Goal: Task Accomplishment & Management: Use online tool/utility

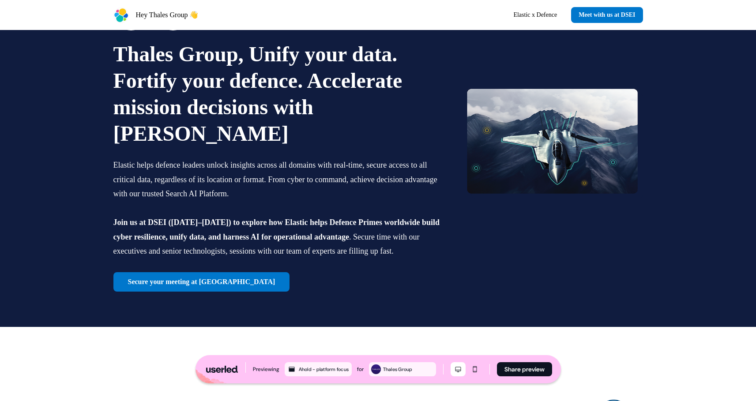
scroll to position [90, 0]
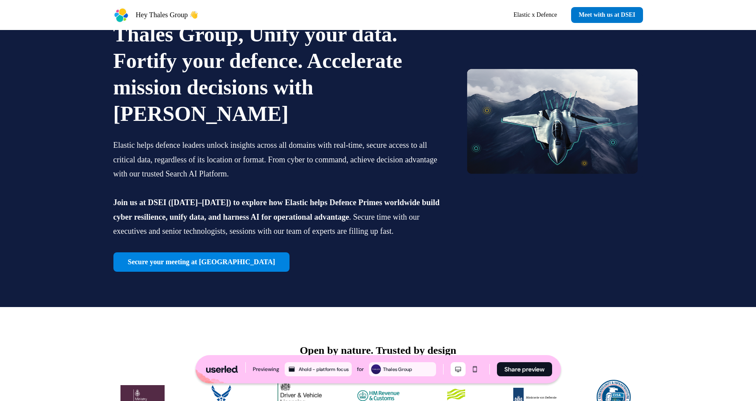
click at [172, 253] on link "Secure your meeting at [GEOGRAPHIC_DATA]" at bounding box center [201, 262] width 177 height 19
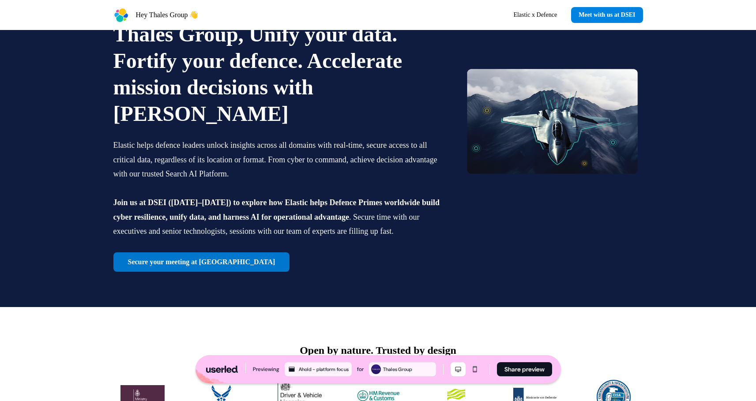
click at [600, 13] on link "Meet with us at DSEI" at bounding box center [607, 15] width 72 height 16
click at [544, 13] on link "Elastic x Defence" at bounding box center [535, 15] width 58 height 16
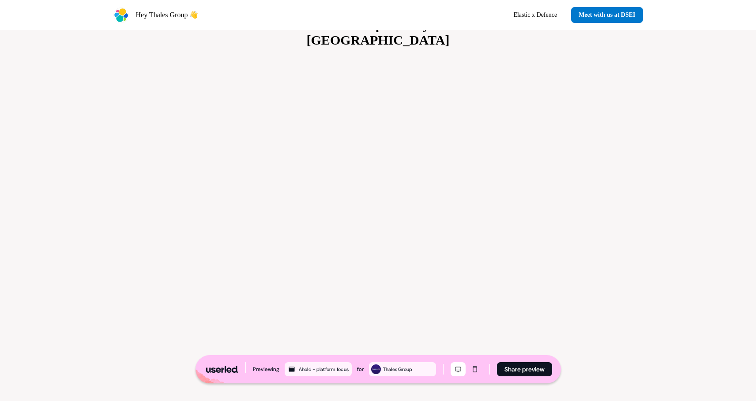
scroll to position [2080, 0]
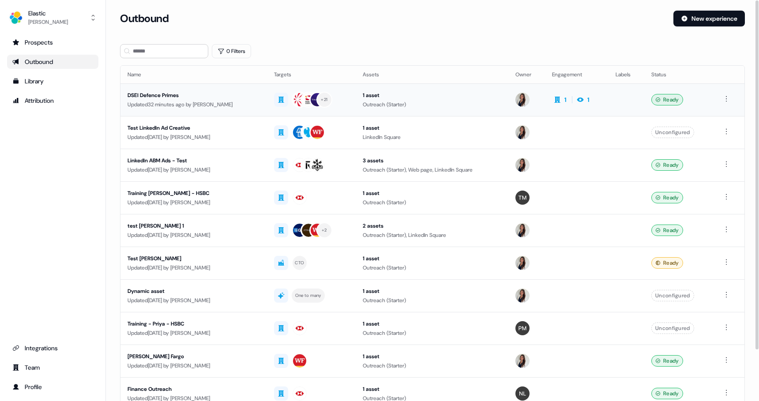
click at [162, 97] on div "DSEI Defence Primes" at bounding box center [194, 95] width 132 height 9
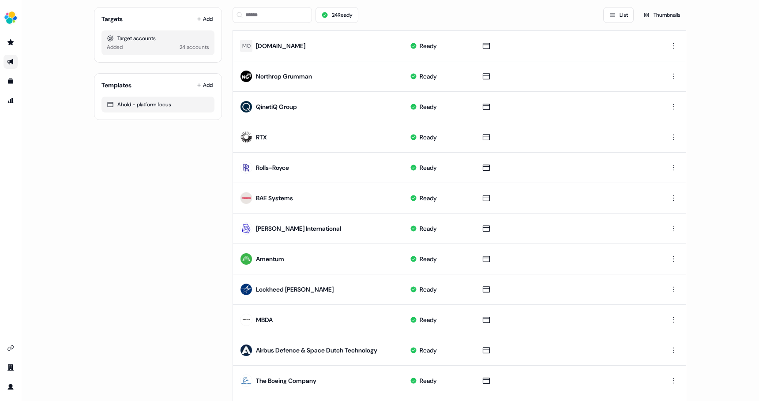
scroll to position [354, 0]
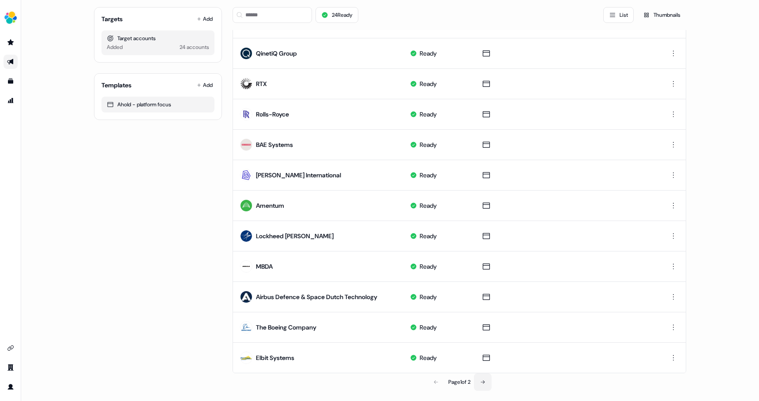
click at [485, 381] on icon at bounding box center [482, 382] width 5 height 5
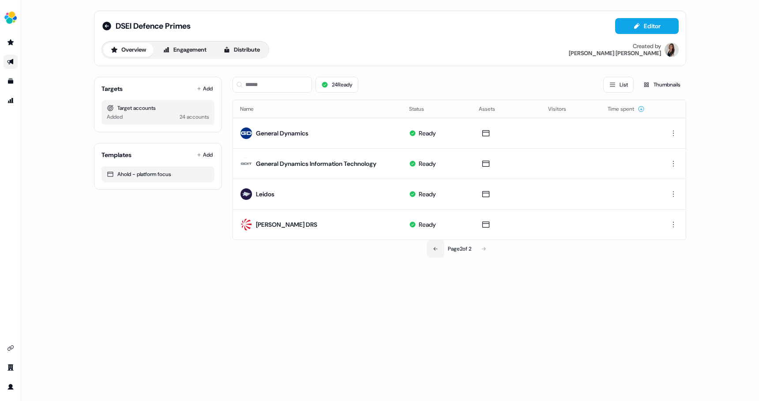
click at [436, 249] on button at bounding box center [436, 249] width 18 height 18
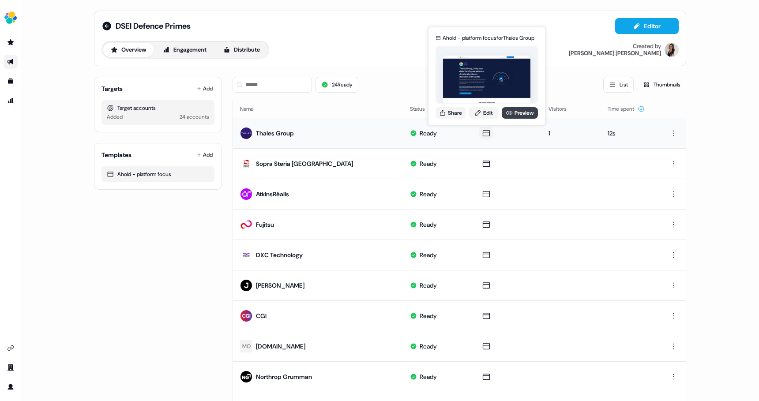
click at [519, 112] on link "Preview" at bounding box center [520, 112] width 36 height 11
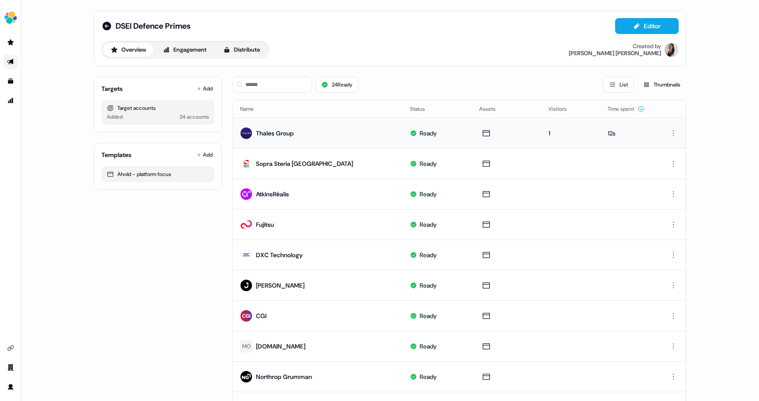
click at [288, 132] on div "Thales Group" at bounding box center [275, 133] width 38 height 9
click at [284, 133] on div "Thales Group" at bounding box center [275, 133] width 38 height 9
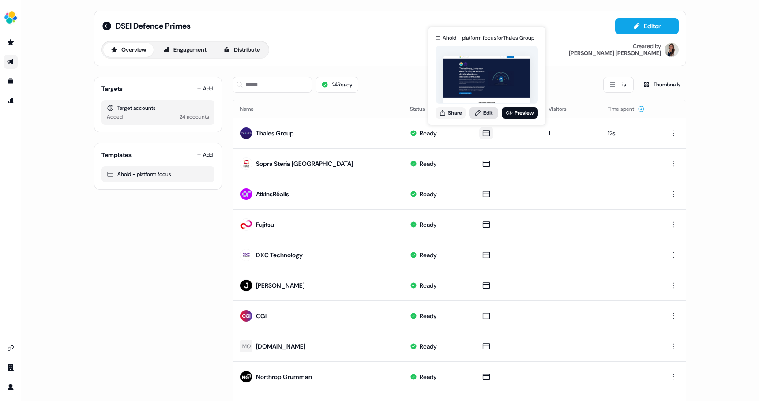
click at [485, 111] on link "Edit" at bounding box center [483, 112] width 29 height 11
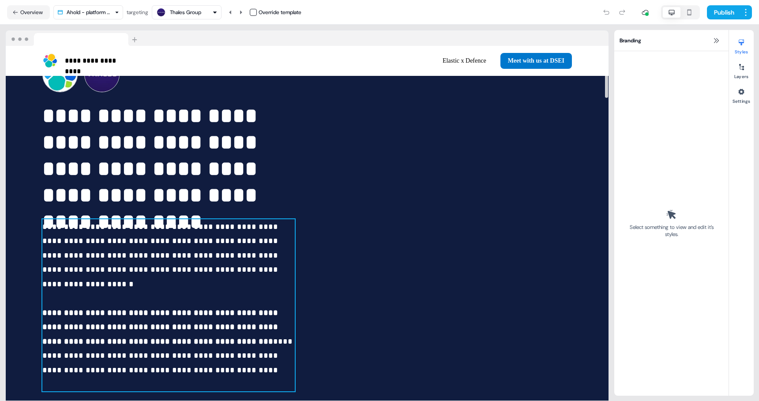
scroll to position [78, 0]
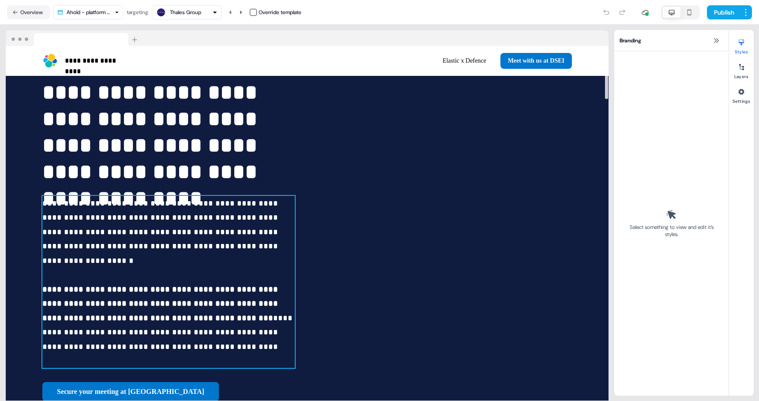
click at [175, 232] on span "**********" at bounding box center [161, 232] width 238 height 65
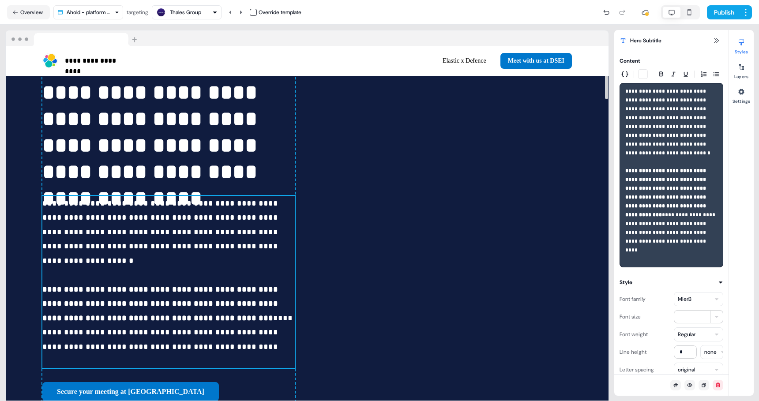
click at [144, 233] on span "**********" at bounding box center [161, 232] width 238 height 65
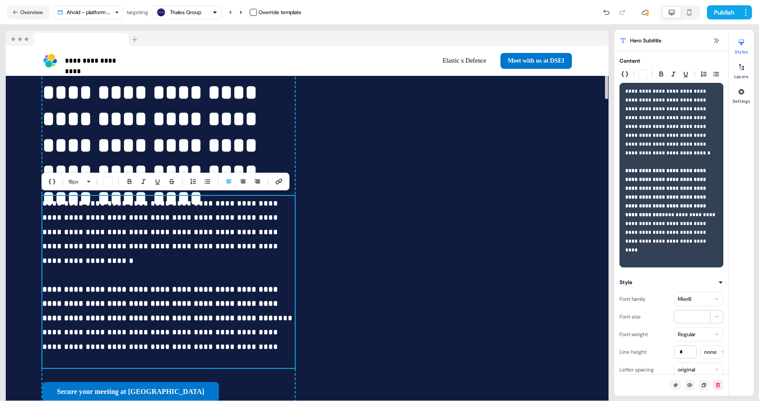
click at [195, 238] on p "**********" at bounding box center [168, 282] width 253 height 172
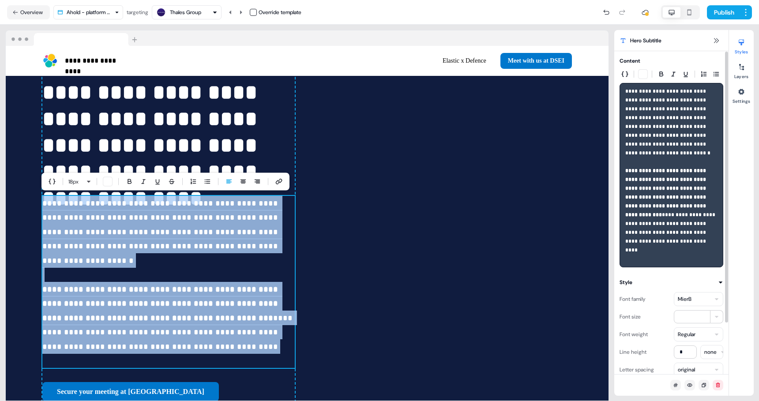
click at [714, 301] on html "**********" at bounding box center [379, 200] width 759 height 401
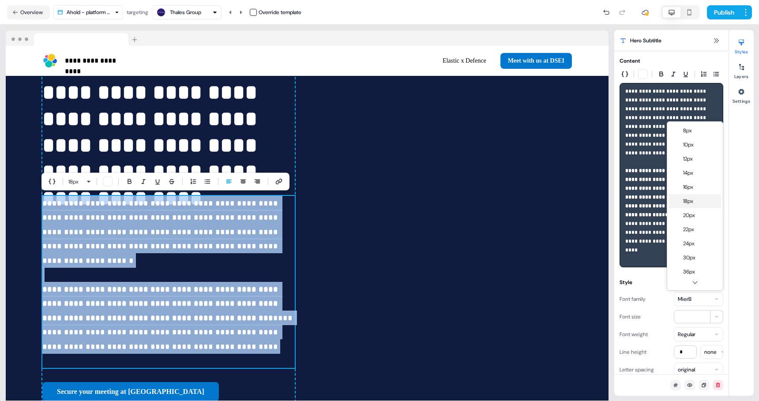
type input "**"
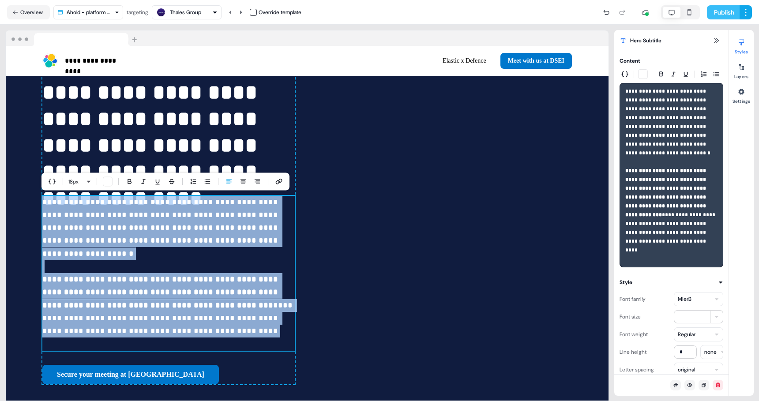
click at [726, 14] on button "Publish" at bounding box center [723, 12] width 33 height 14
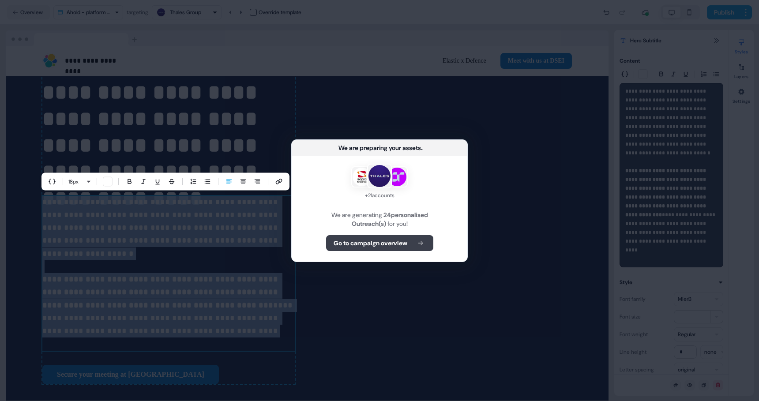
click at [383, 239] on b "Go to campaign overview" at bounding box center [371, 243] width 74 height 9
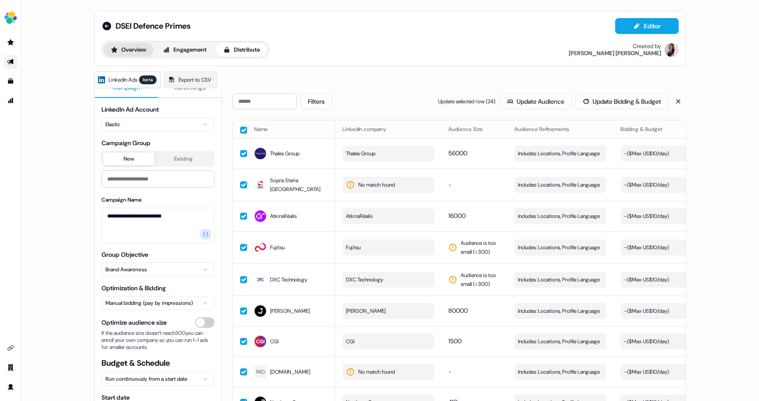
click at [130, 50] on button "Overview" at bounding box center [128, 50] width 50 height 14
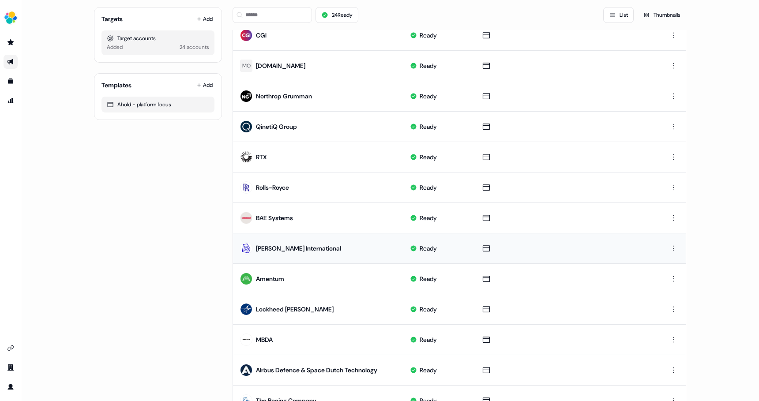
scroll to position [354, 0]
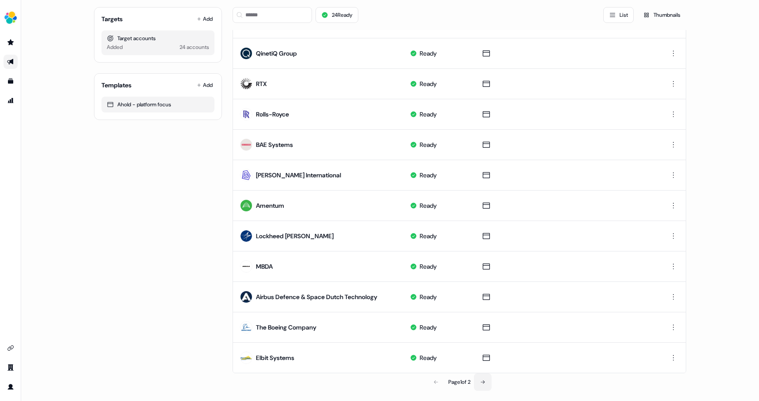
click at [484, 381] on icon at bounding box center [482, 382] width 5 height 5
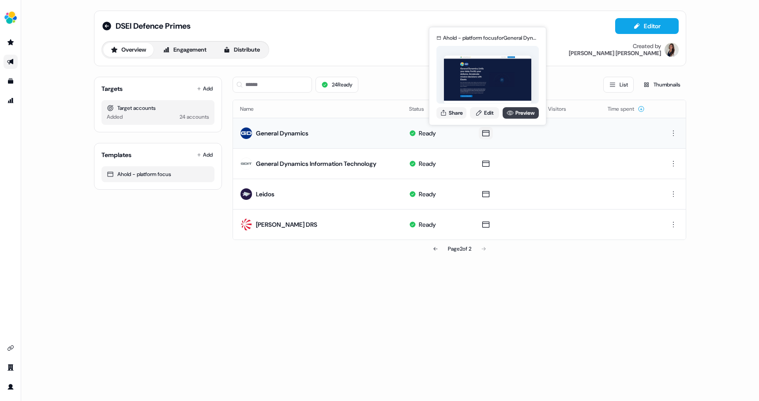
click at [518, 112] on link "Preview" at bounding box center [521, 112] width 36 height 11
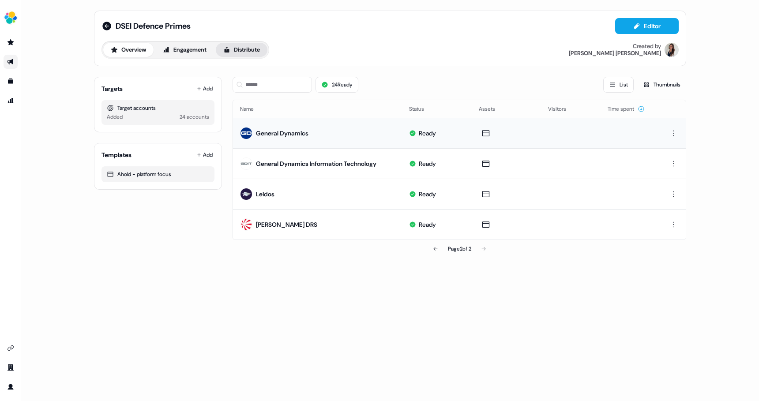
click at [235, 53] on button "Distribute" at bounding box center [242, 50] width 52 height 14
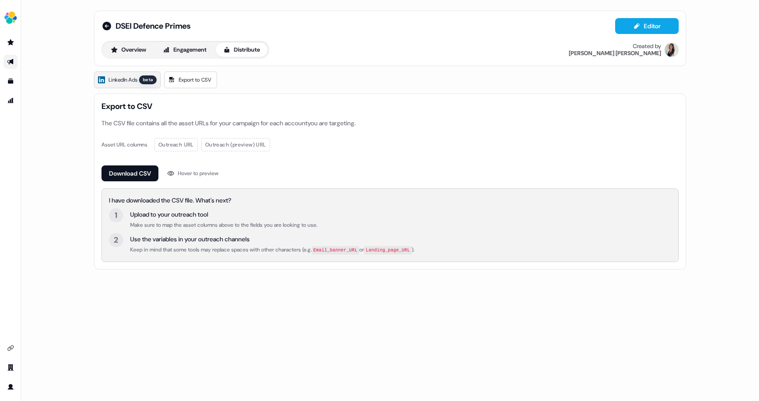
click at [132, 74] on link "LinkedIn Ads beta" at bounding box center [127, 80] width 67 height 17
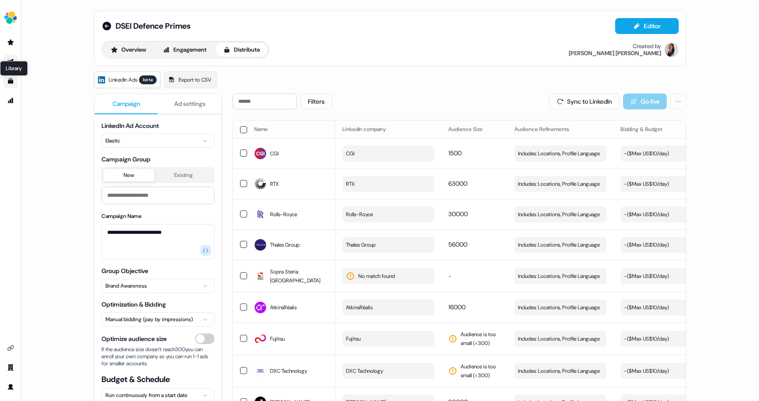
click at [12, 80] on icon "Go to templates" at bounding box center [10, 81] width 7 height 7
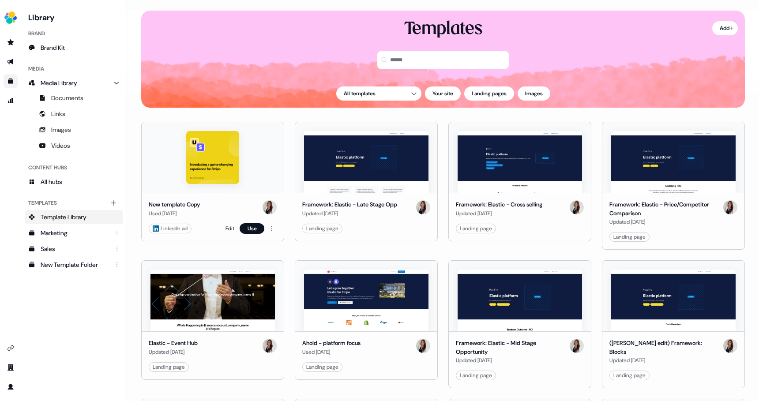
click at [215, 165] on img at bounding box center [212, 157] width 53 height 53
click at [251, 228] on button "Use" at bounding box center [252, 228] width 25 height 11
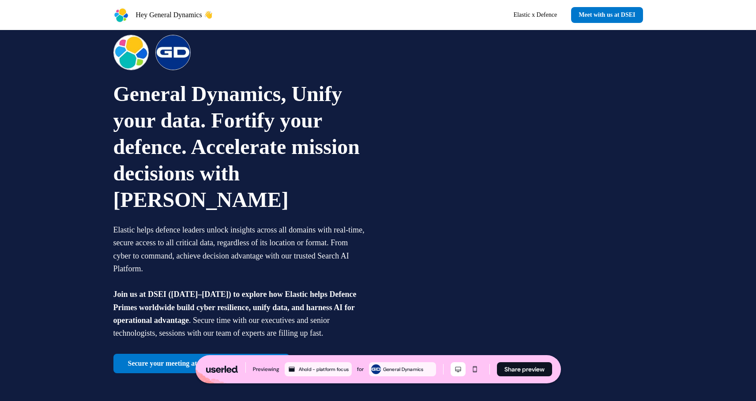
scroll to position [45, 0]
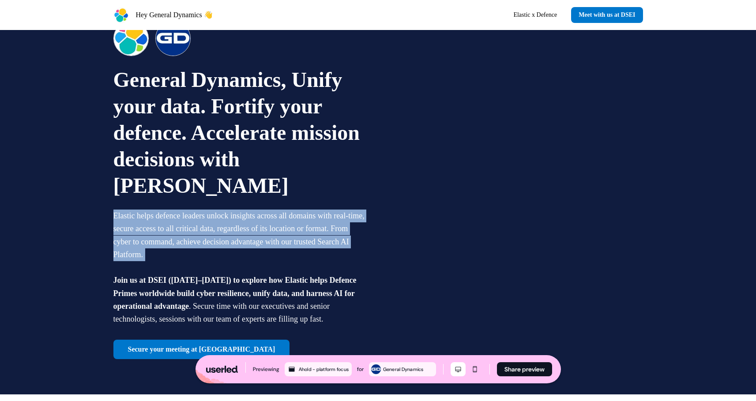
drag, startPoint x: 114, startPoint y: 221, endPoint x: 183, endPoint y: 263, distance: 81.3
click at [183, 263] on p "Elastic helps defence leaders unlock insights across all domains with real-time…" at bounding box center [239, 268] width 253 height 116
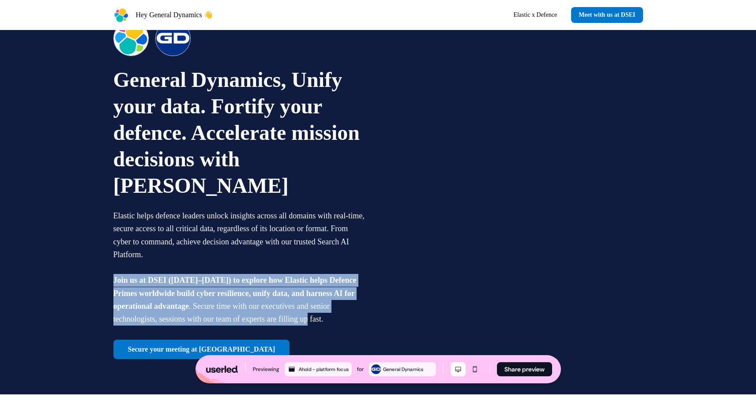
drag, startPoint x: 110, startPoint y: 283, endPoint x: 320, endPoint y: 318, distance: 213.2
click at [320, 318] on div "General Dynamics, Unify your data. Fortify your defence. Accelerate mission dec…" at bounding box center [378, 189] width 583 height 409
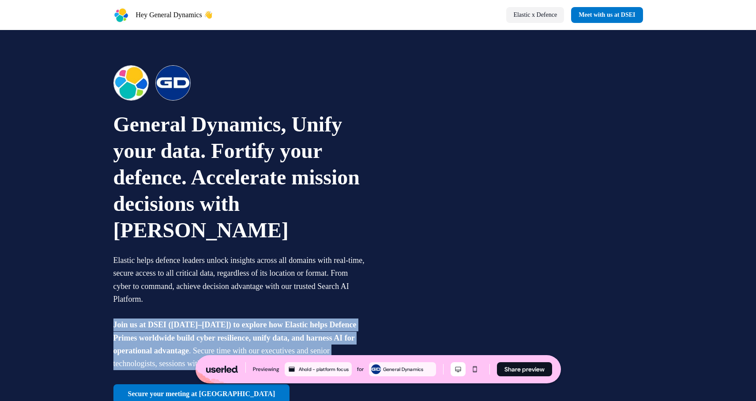
click at [543, 18] on link "Elastic x Defence" at bounding box center [535, 15] width 58 height 16
click at [603, 14] on link "Meet with us at DSEI" at bounding box center [607, 15] width 72 height 16
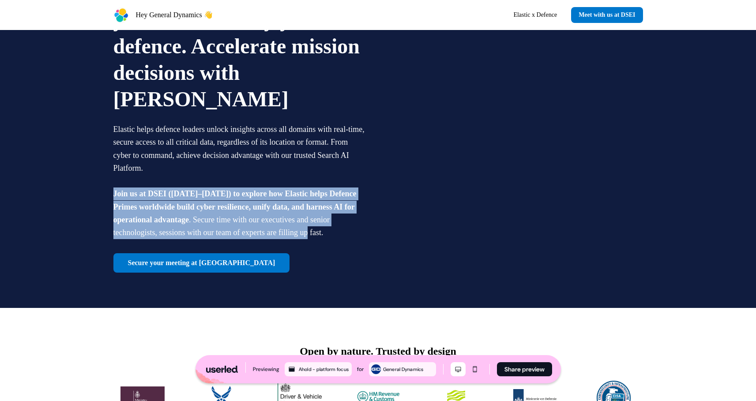
scroll to position [177, 0]
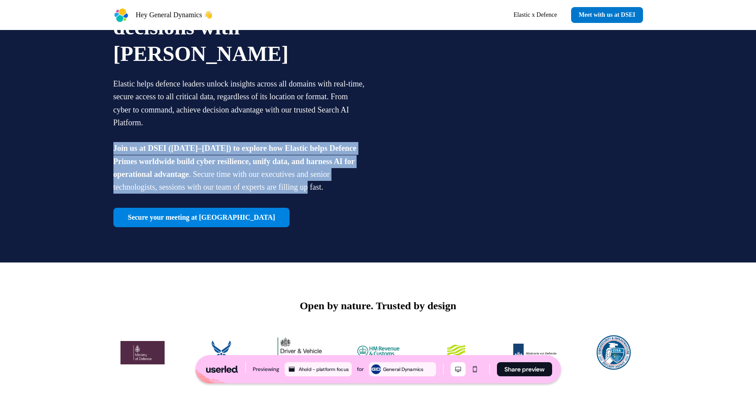
click at [170, 224] on link "Secure your meeting at [GEOGRAPHIC_DATA]" at bounding box center [201, 217] width 177 height 19
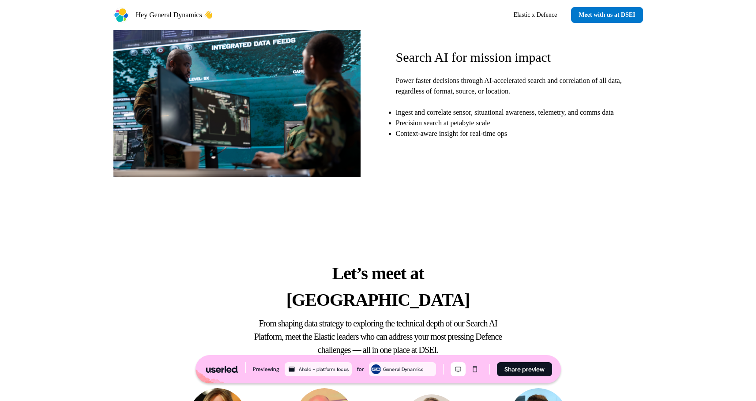
scroll to position [1183, 0]
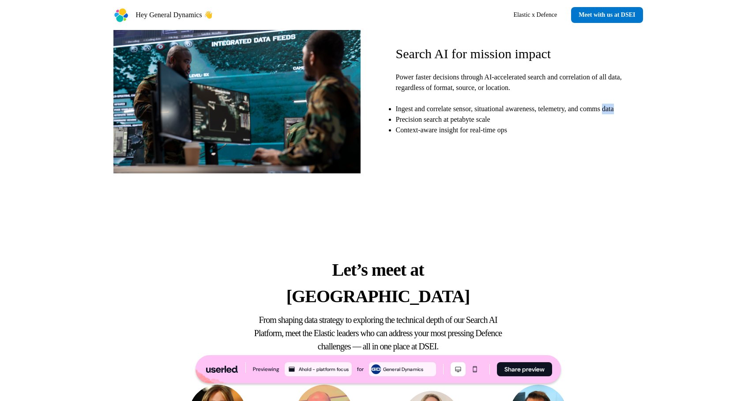
drag, startPoint x: 419, startPoint y: 116, endPoint x: 390, endPoint y: 116, distance: 29.1
click at [390, 116] on div "Search AI for mission impact Power faster decisions through AI-accelerated sear…" at bounding box center [378, 91] width 530 height 177
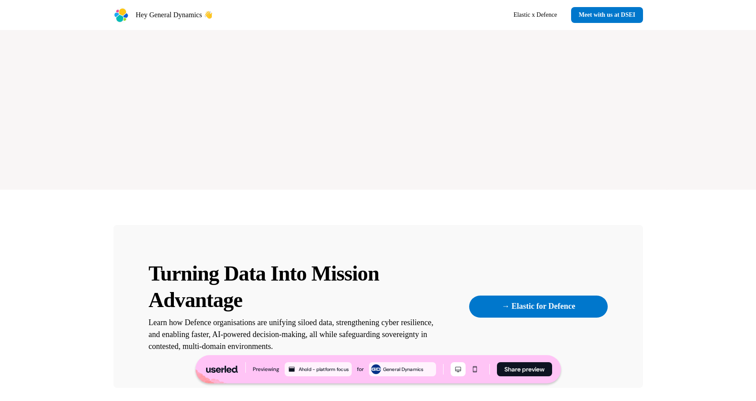
scroll to position [2470, 0]
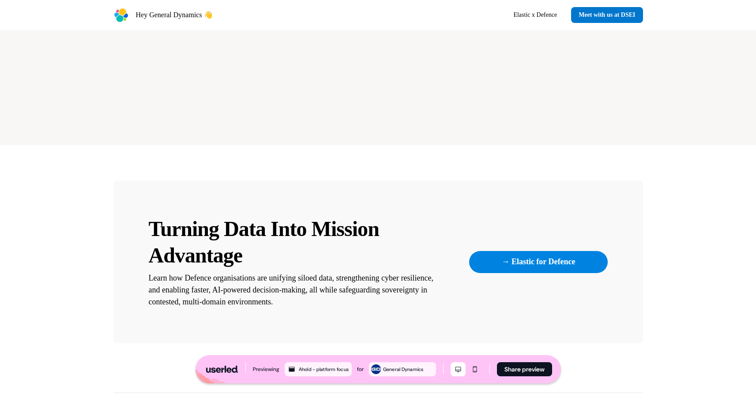
click at [533, 251] on link "→ Elastic for Defence" at bounding box center [538, 262] width 138 height 22
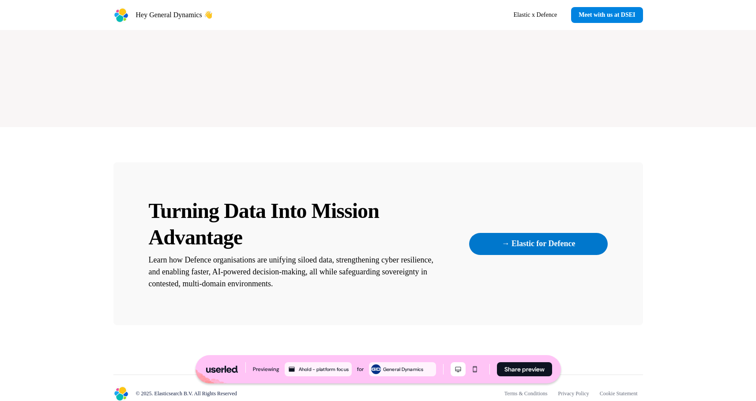
click at [611, 8] on link "Meet with us at DSEI" at bounding box center [607, 15] width 72 height 16
